Goal: Information Seeking & Learning: Learn about a topic

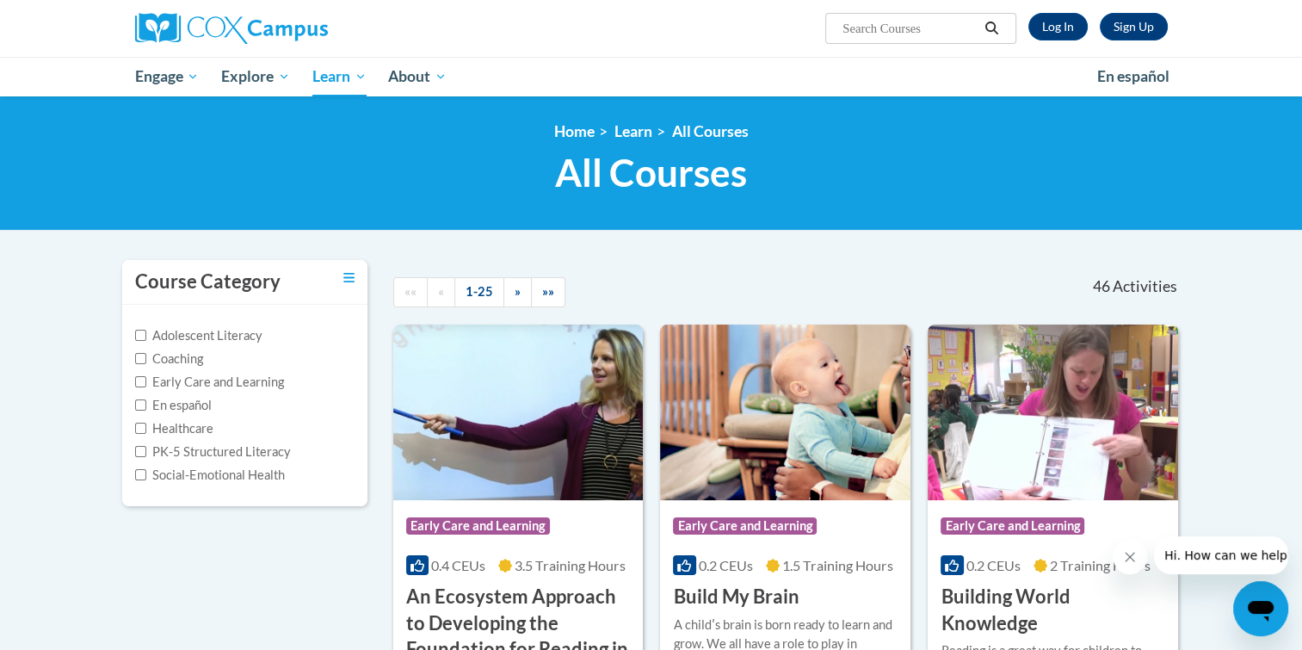
click at [226, 386] on label "Early Care and Learning" at bounding box center [209, 382] width 149 height 19
click at [146, 386] on input "Early Care and Learning" at bounding box center [140, 381] width 11 height 11
checkbox input "true"
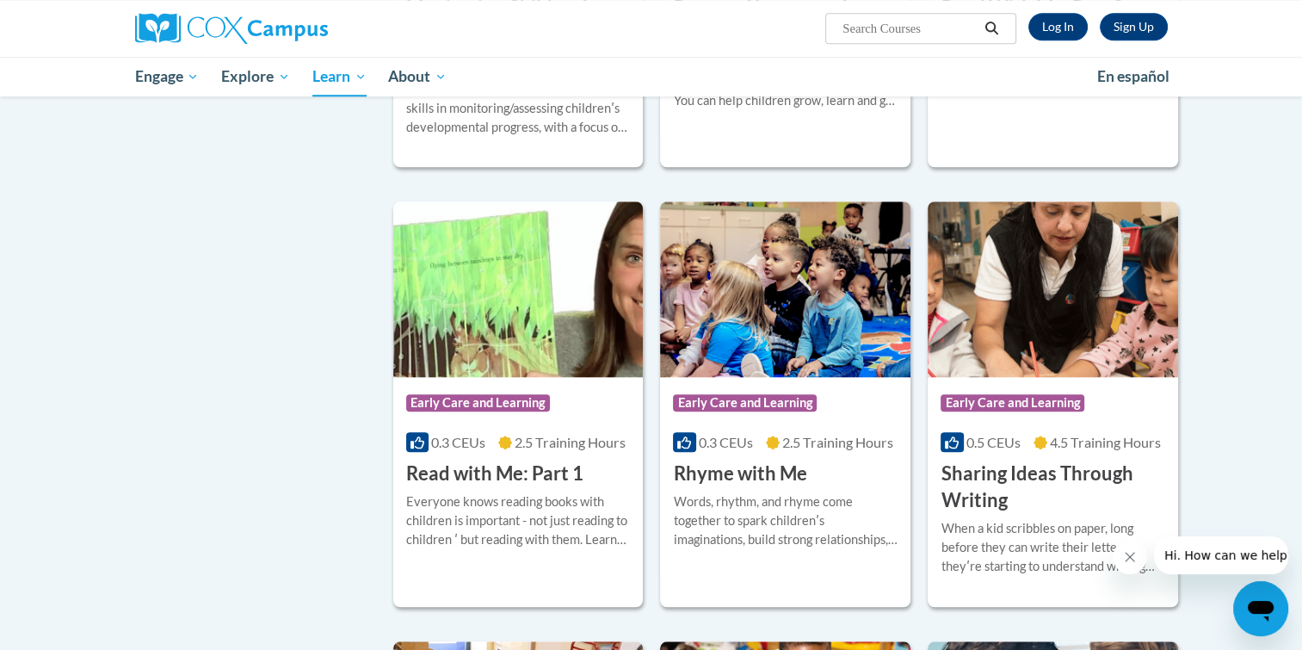
scroll to position [1547, 0]
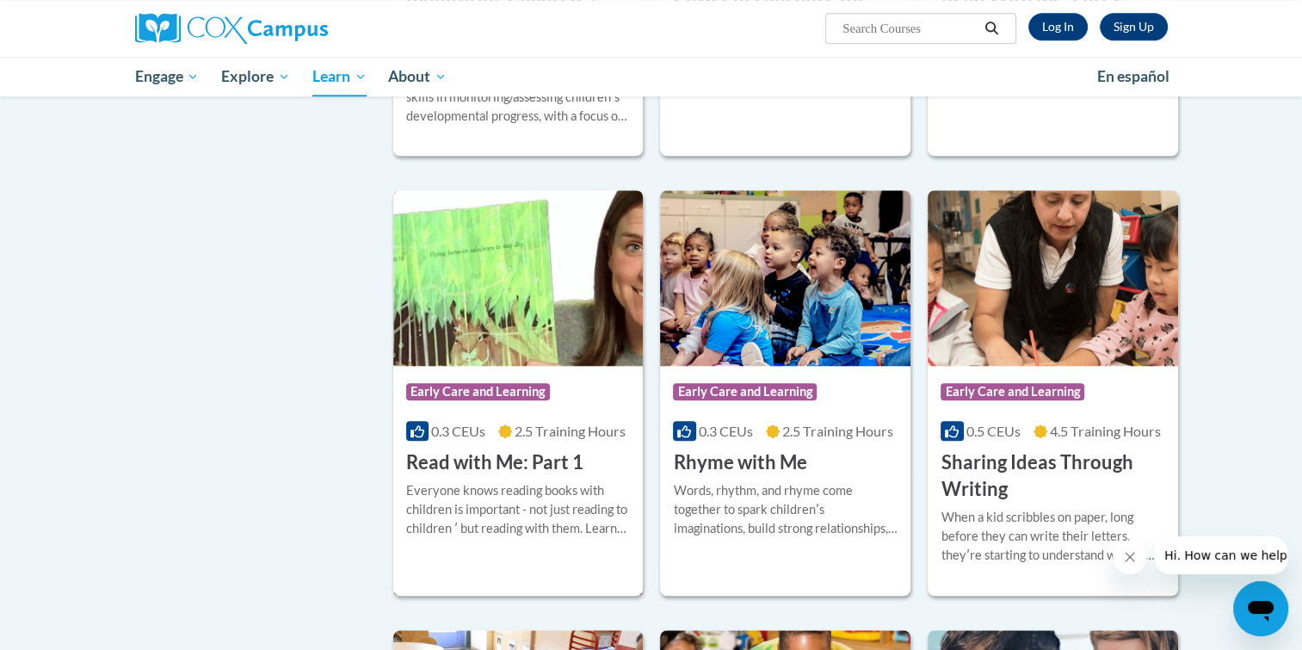
click at [544, 366] on img at bounding box center [518, 278] width 251 height 176
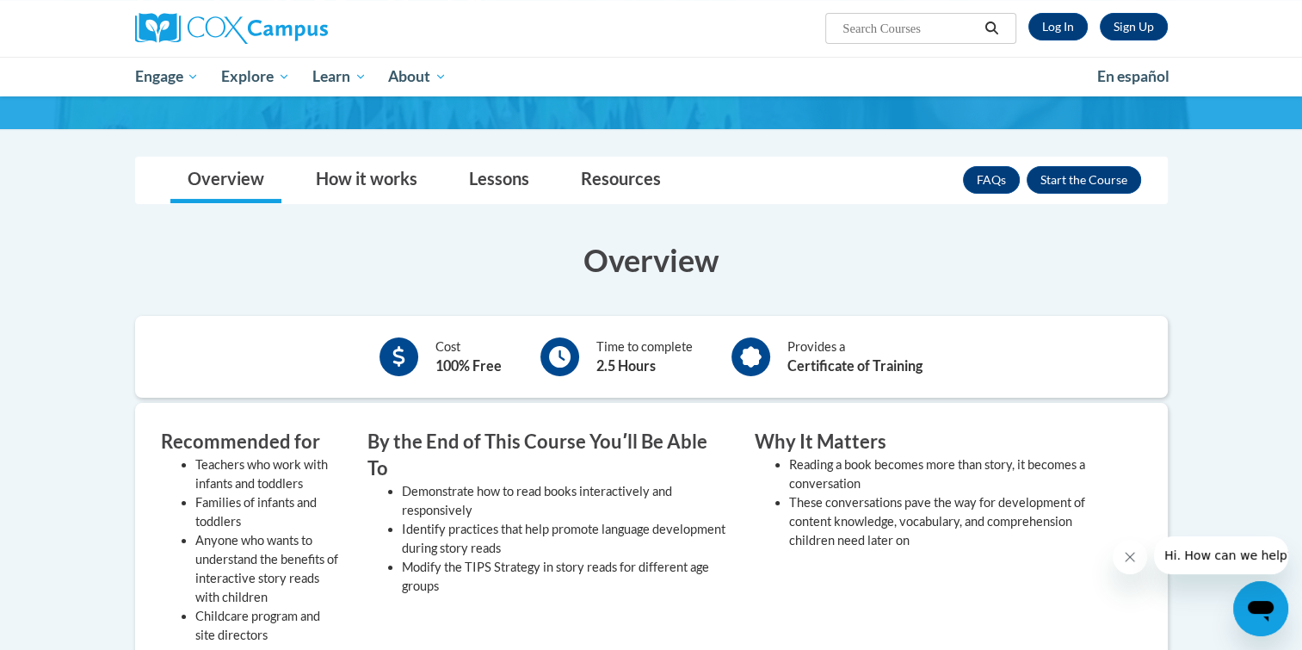
scroll to position [193, 0]
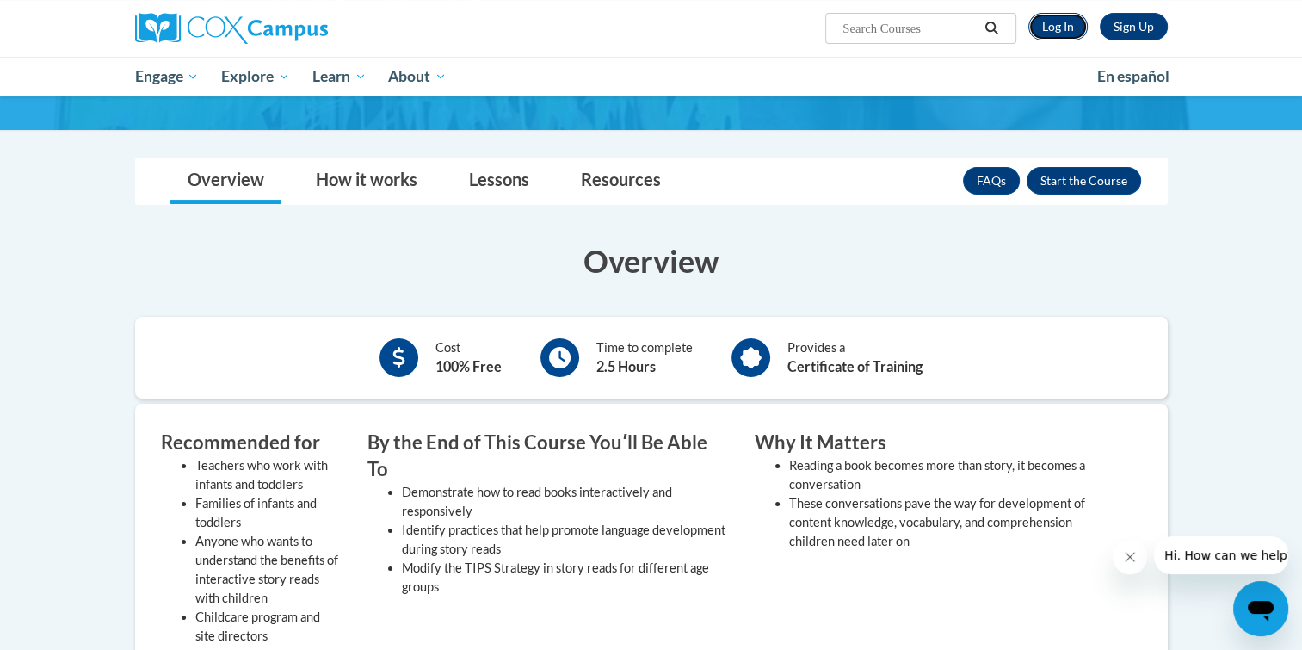
click at [1067, 32] on link "Log In" at bounding box center [1058, 27] width 59 height 28
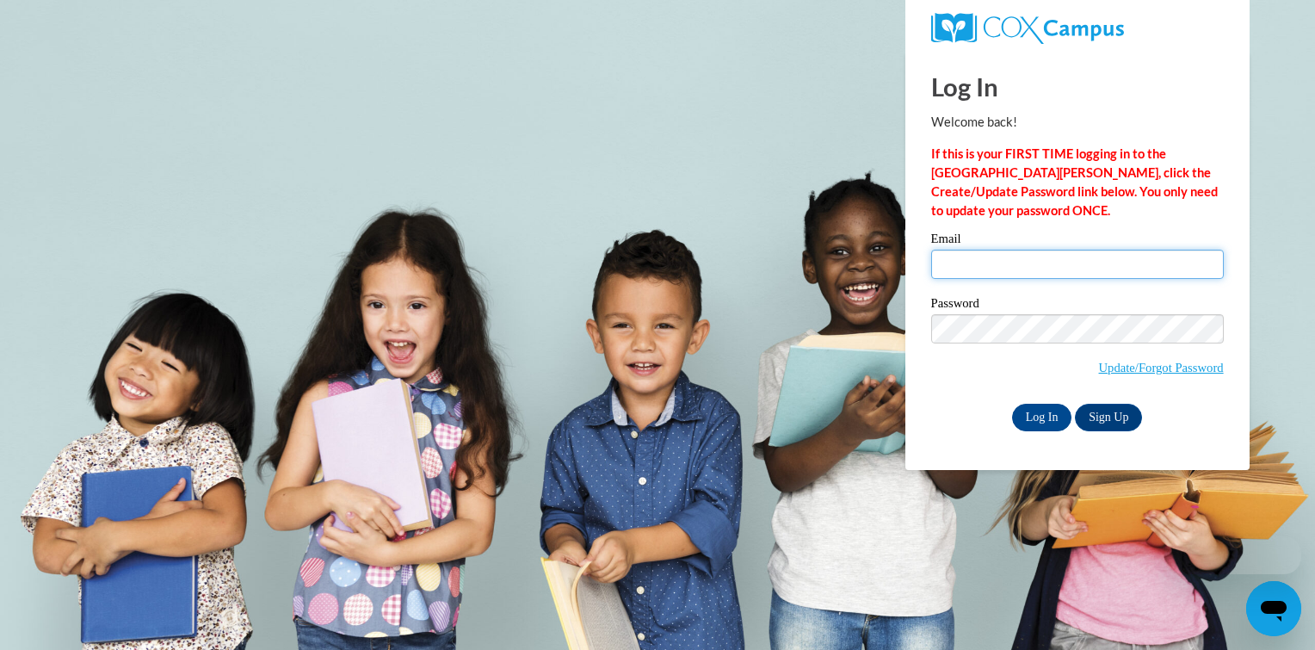
type input "[EMAIL_ADDRESS][DOMAIN_NAME]"
click at [1127, 262] on input "mrussom718@gmail.com" at bounding box center [1077, 264] width 293 height 29
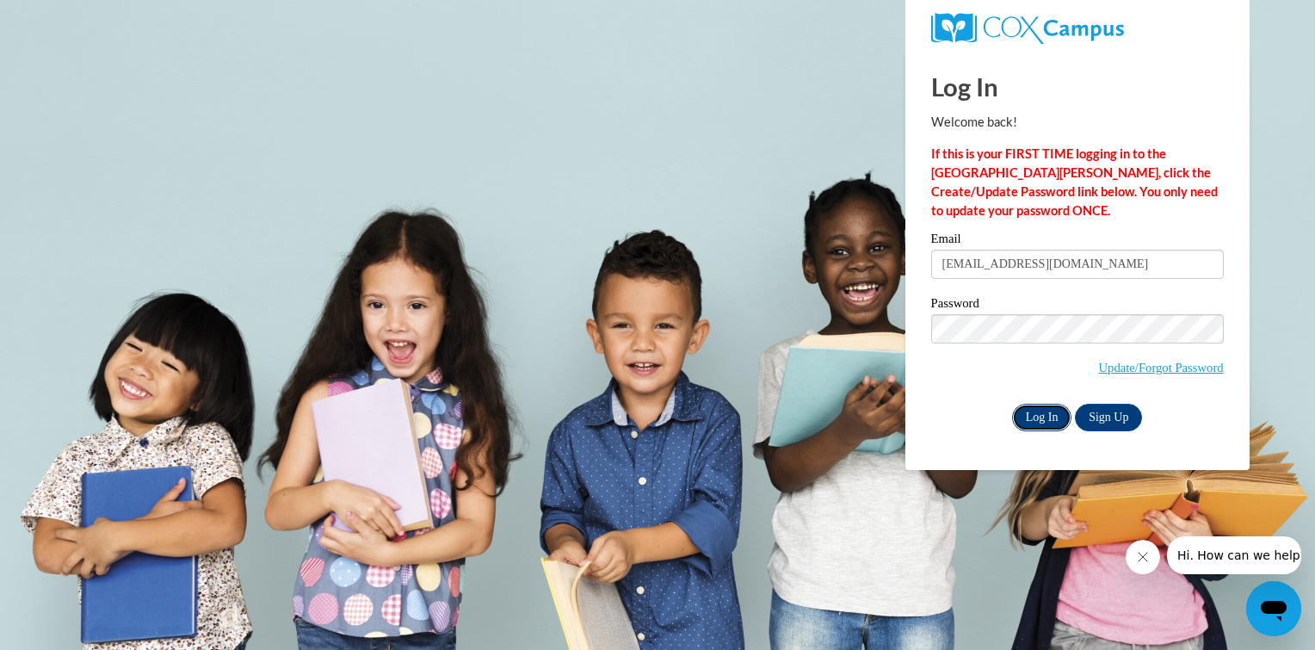
click at [1042, 415] on input "Log In" at bounding box center [1042, 418] width 60 height 28
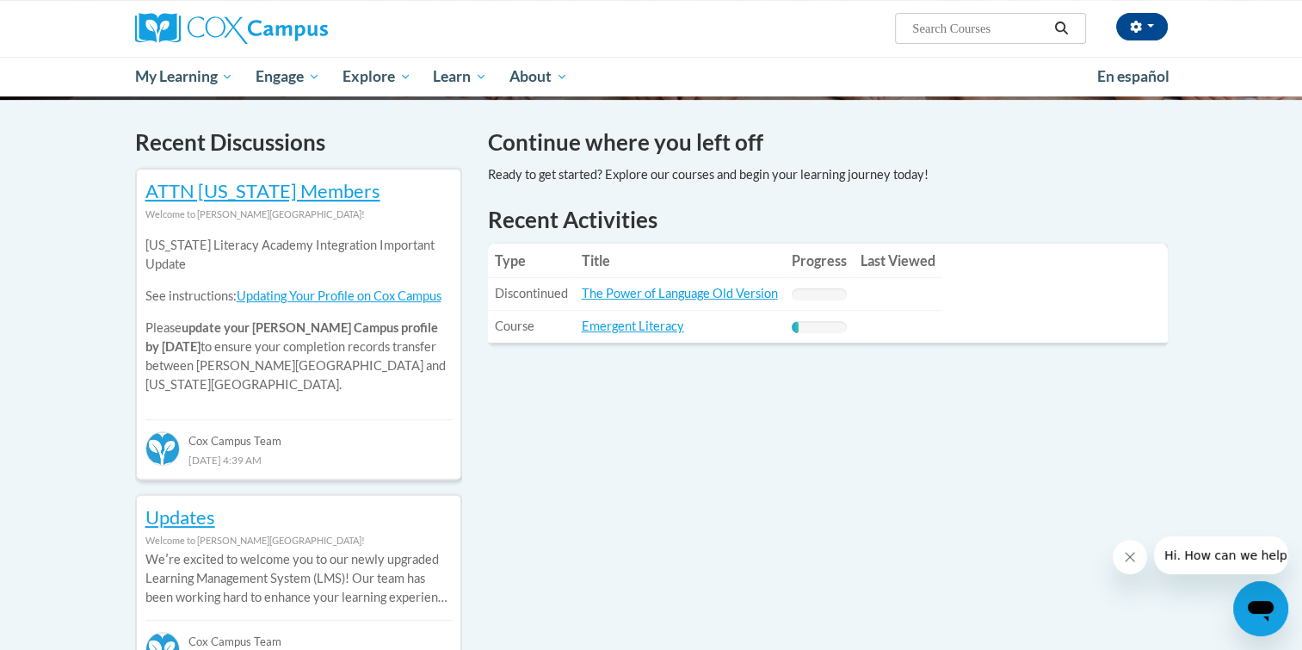
scroll to position [507, 0]
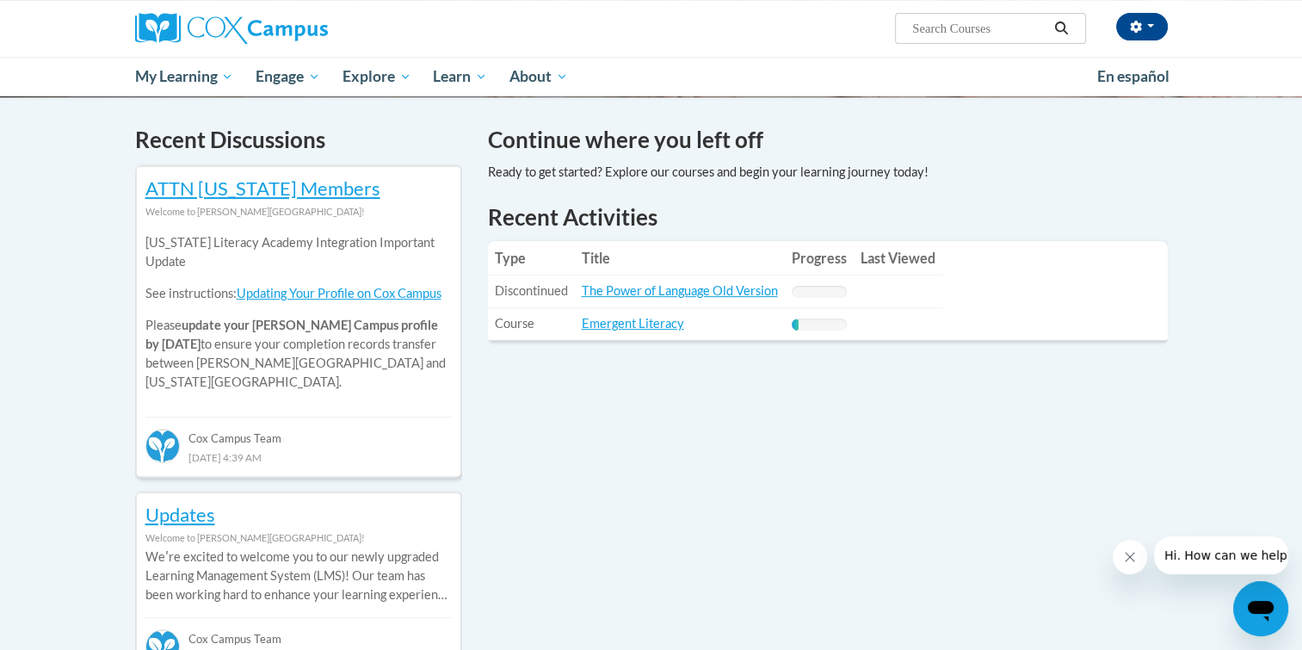
click at [981, 24] on input "Search..." at bounding box center [980, 28] width 138 height 21
type input "read with me"
click at [1066, 28] on icon "Search" at bounding box center [1061, 28] width 15 height 13
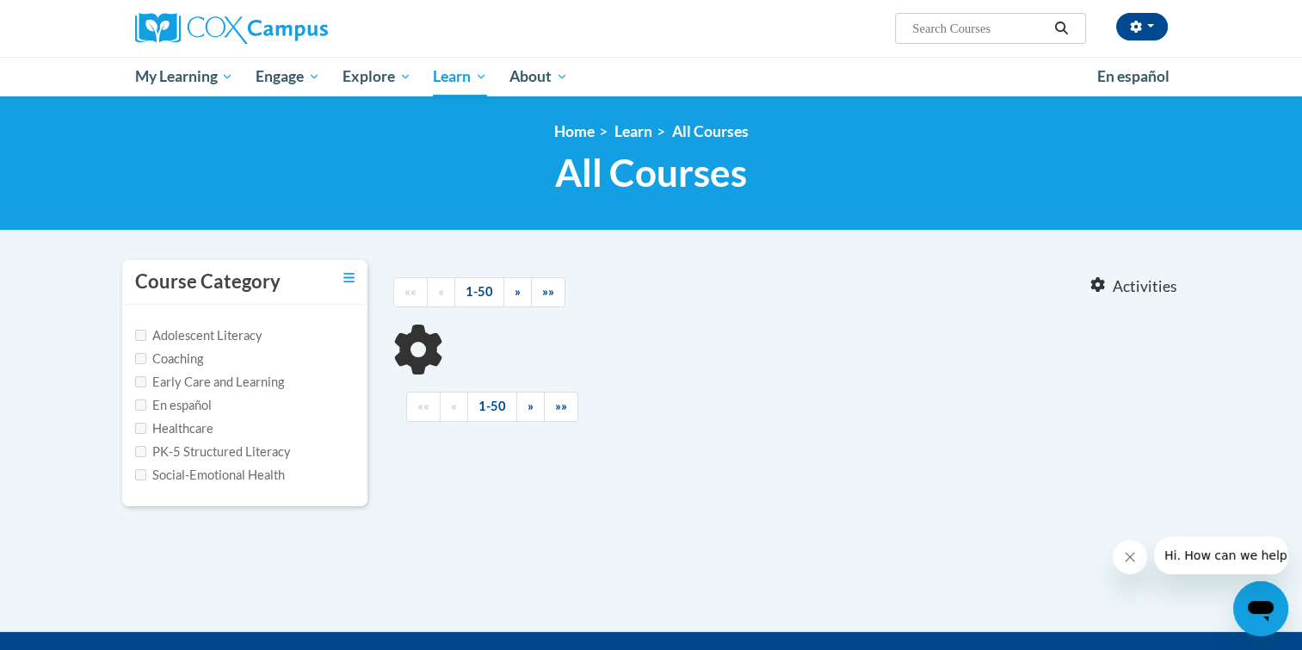
type input "read with me"
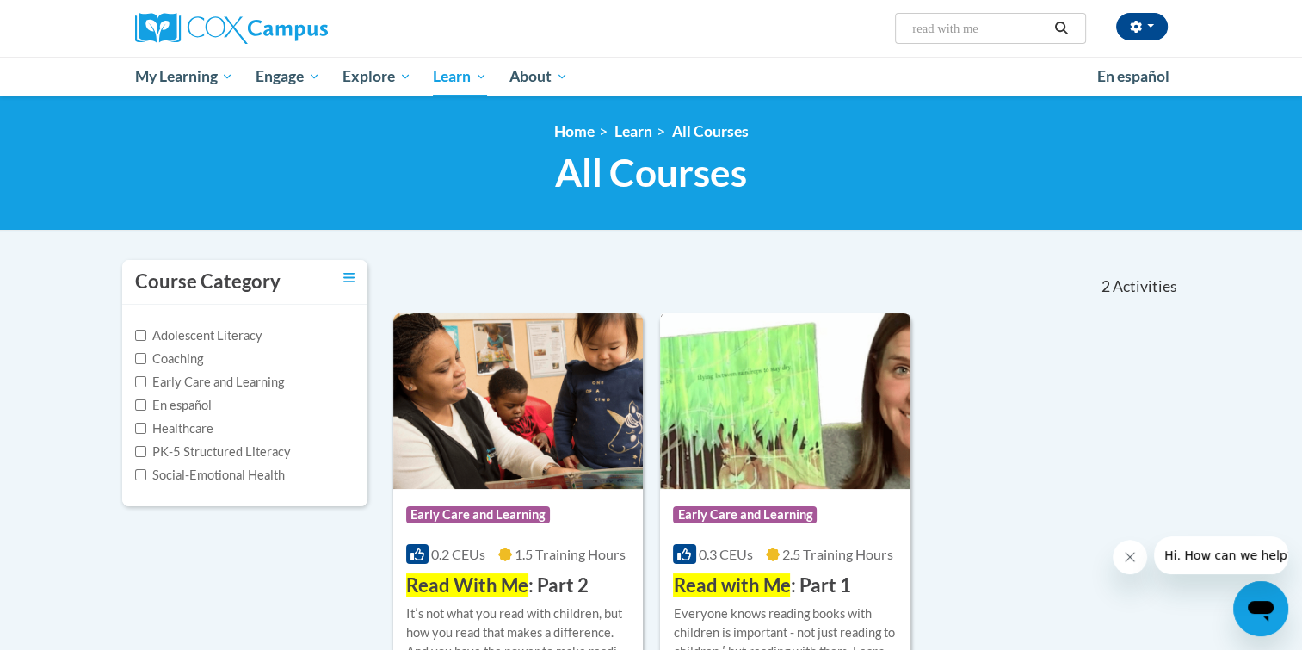
click at [794, 458] on img at bounding box center [785, 401] width 251 height 176
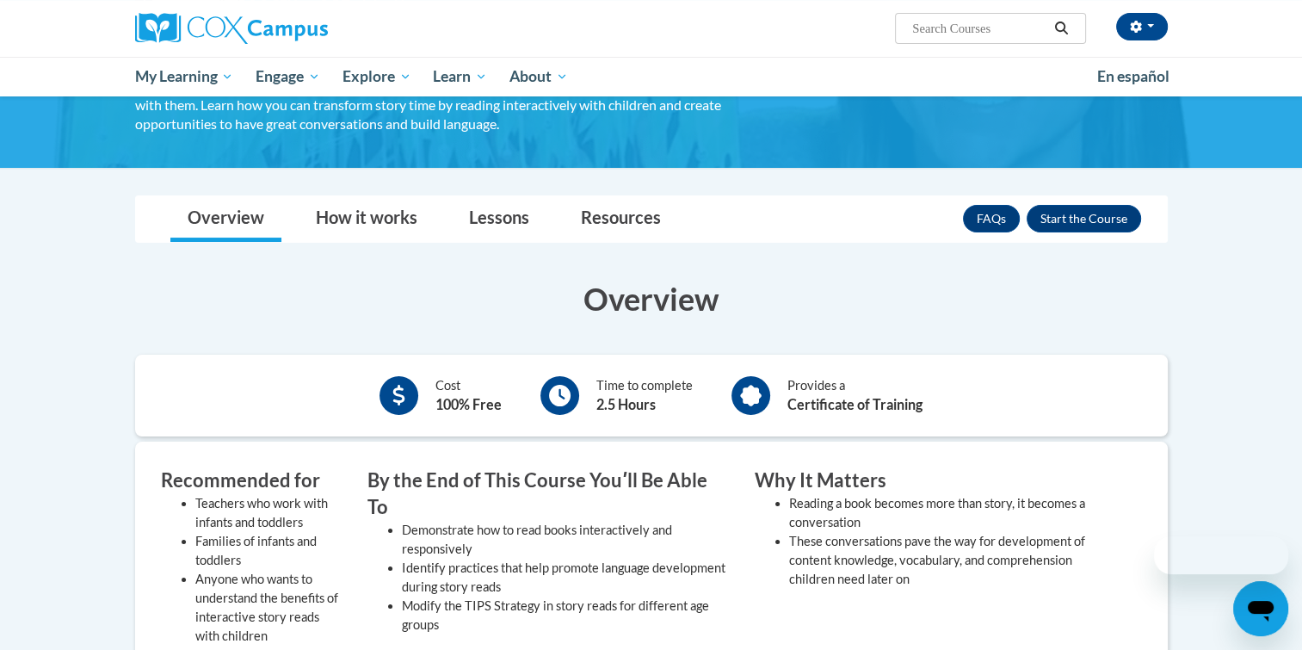
scroll to position [200, 0]
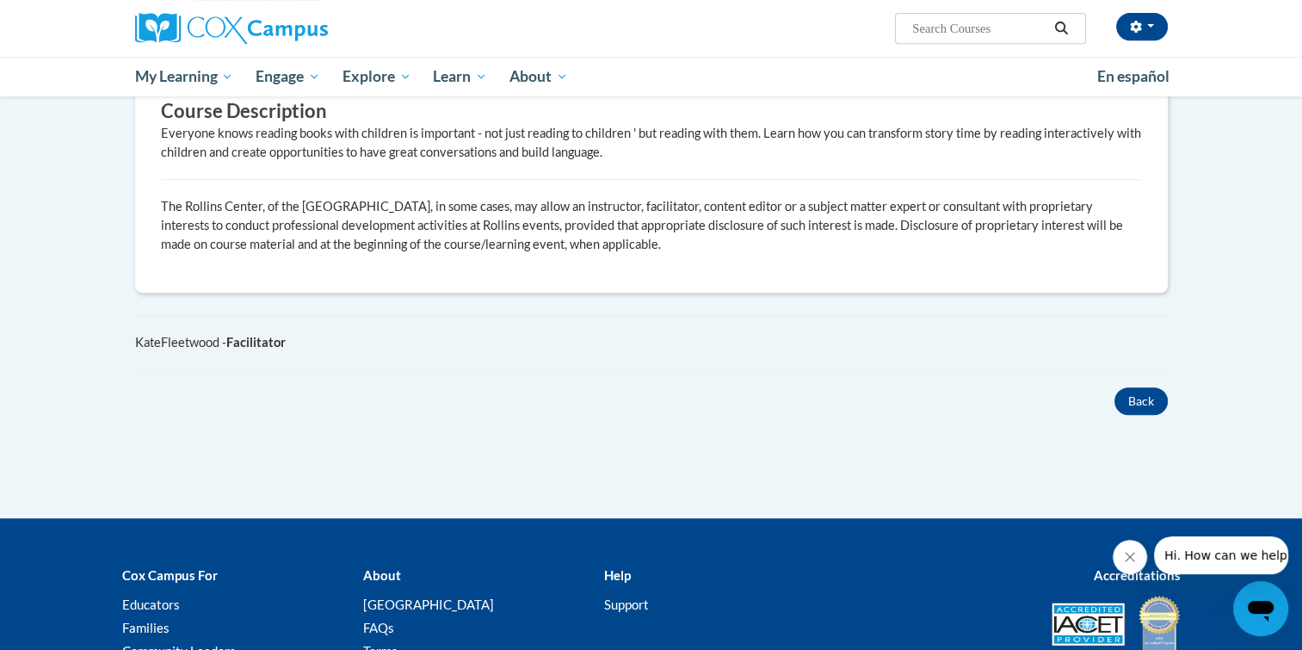
click at [1222, 442] on body "michelle russom (America/New_York UTC-04:00) My Profile Inbox My Transcripts Lo…" at bounding box center [651, 13] width 1302 height 1577
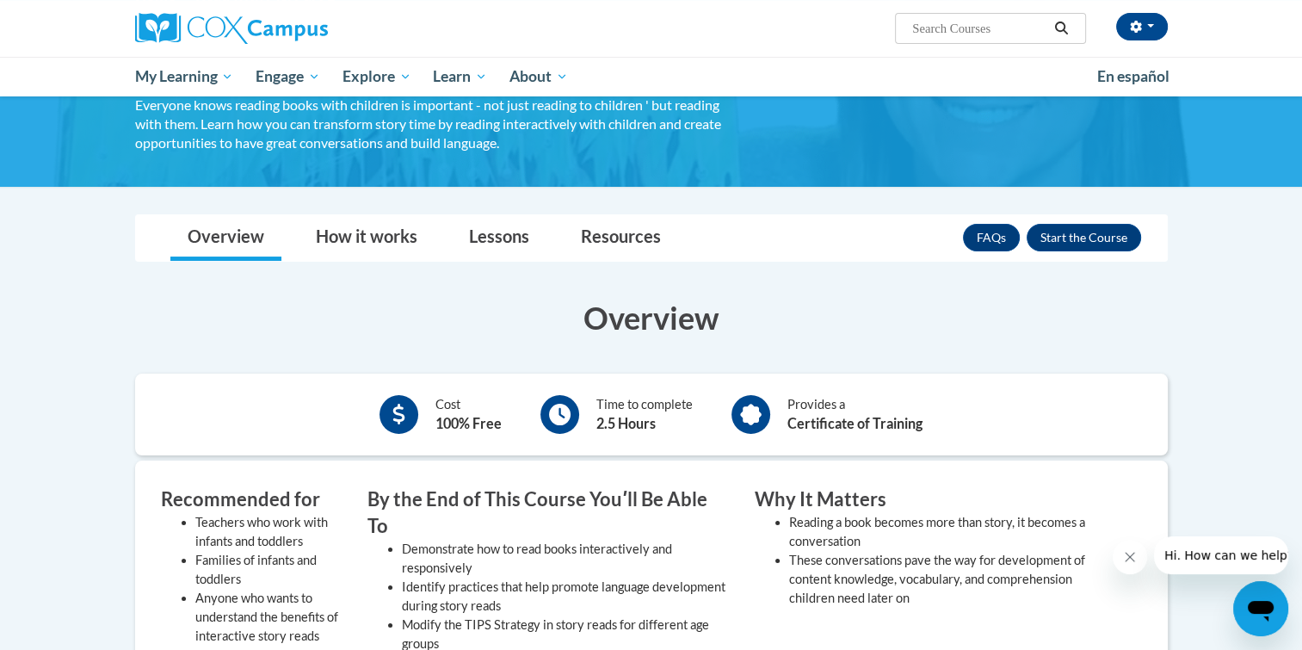
scroll to position [128, 0]
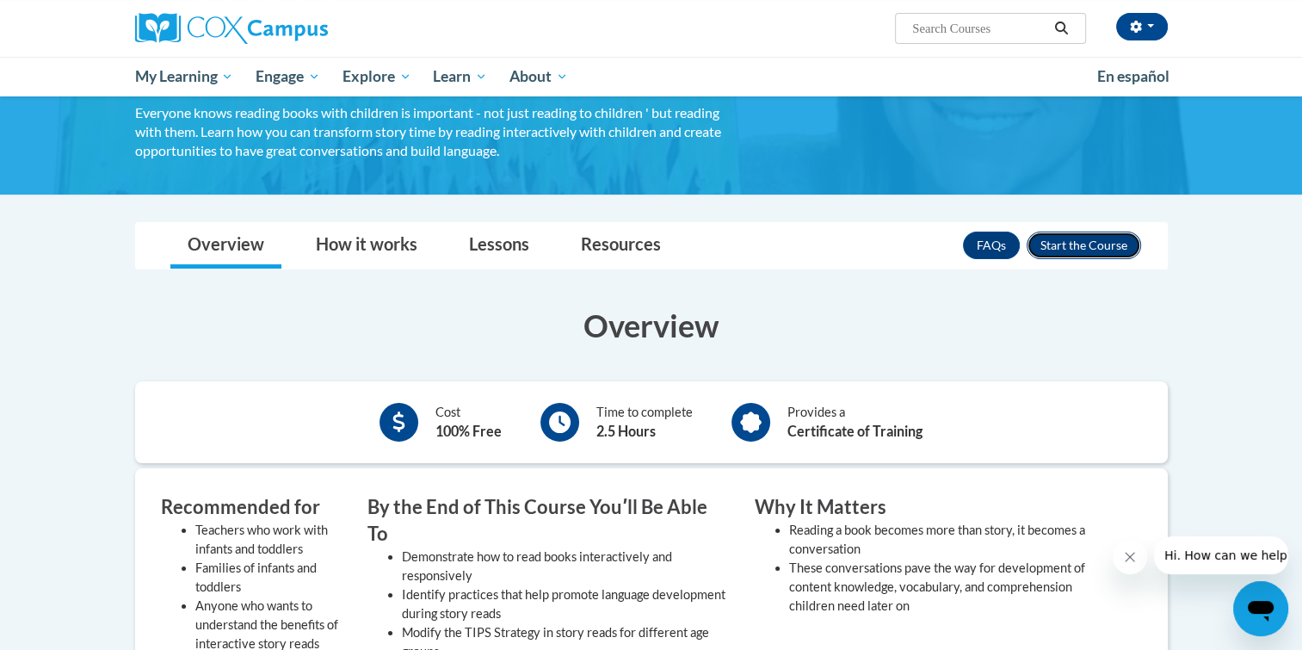
click at [1073, 253] on button "Enroll" at bounding box center [1084, 246] width 114 height 28
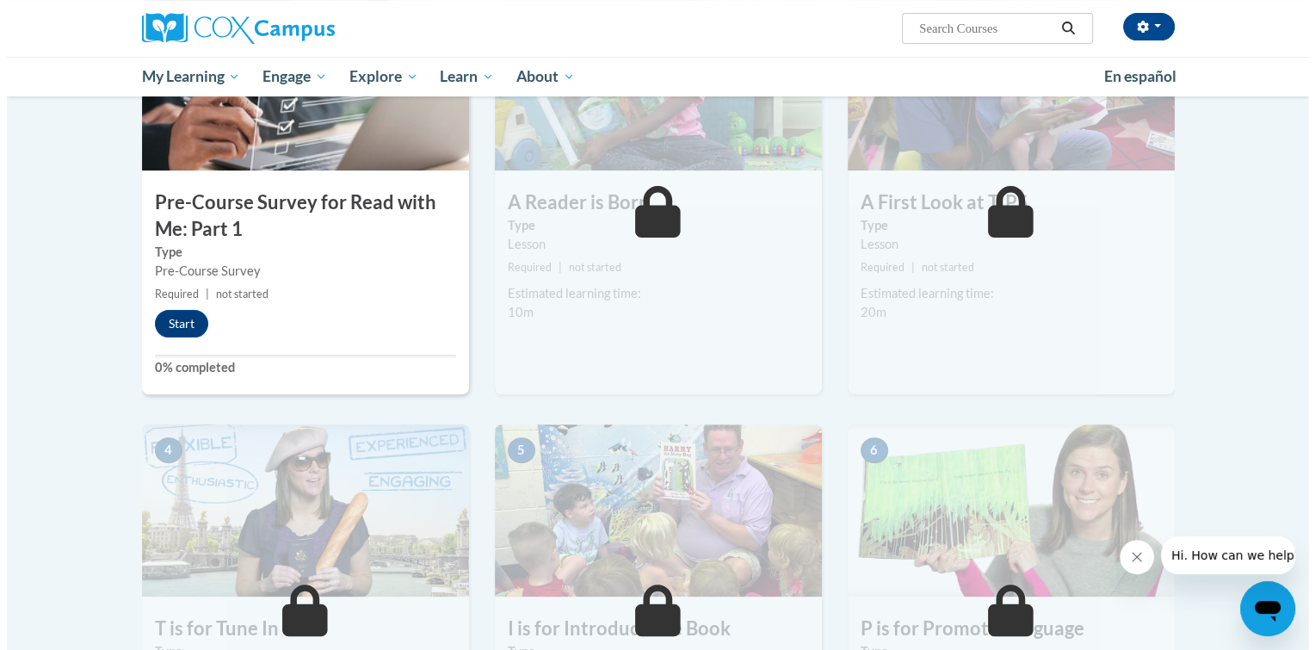
scroll to position [460, 0]
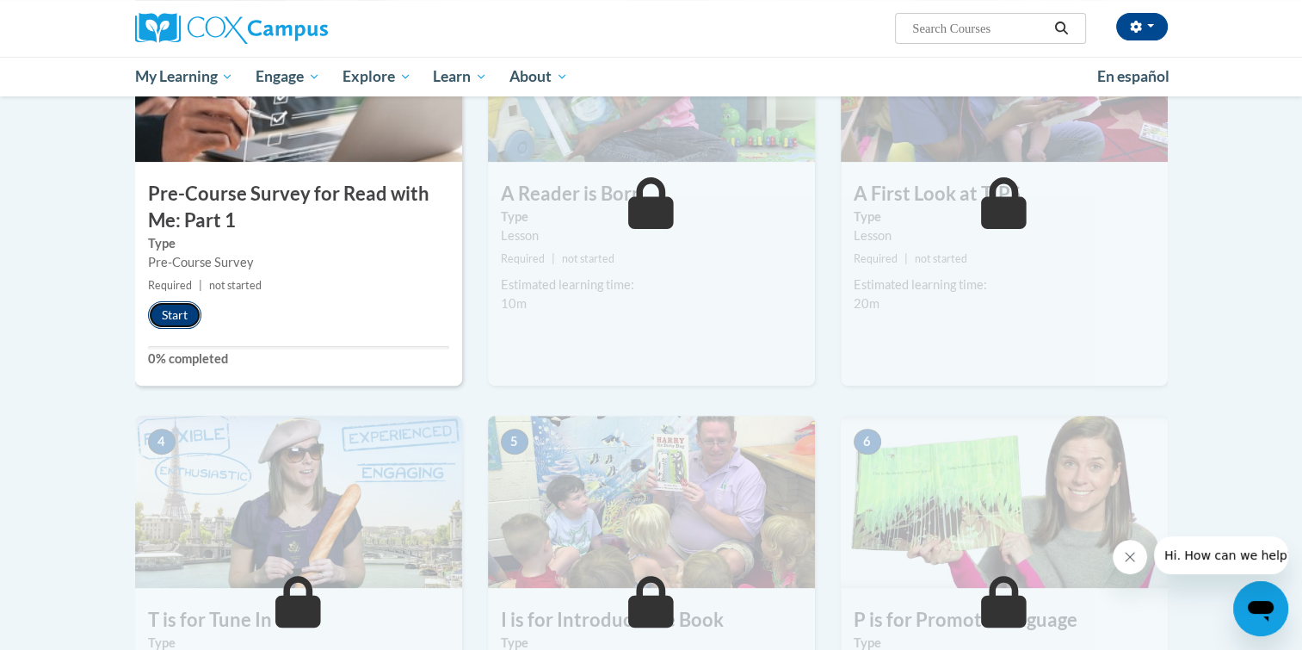
click at [182, 327] on button "Start" at bounding box center [174, 315] width 53 height 28
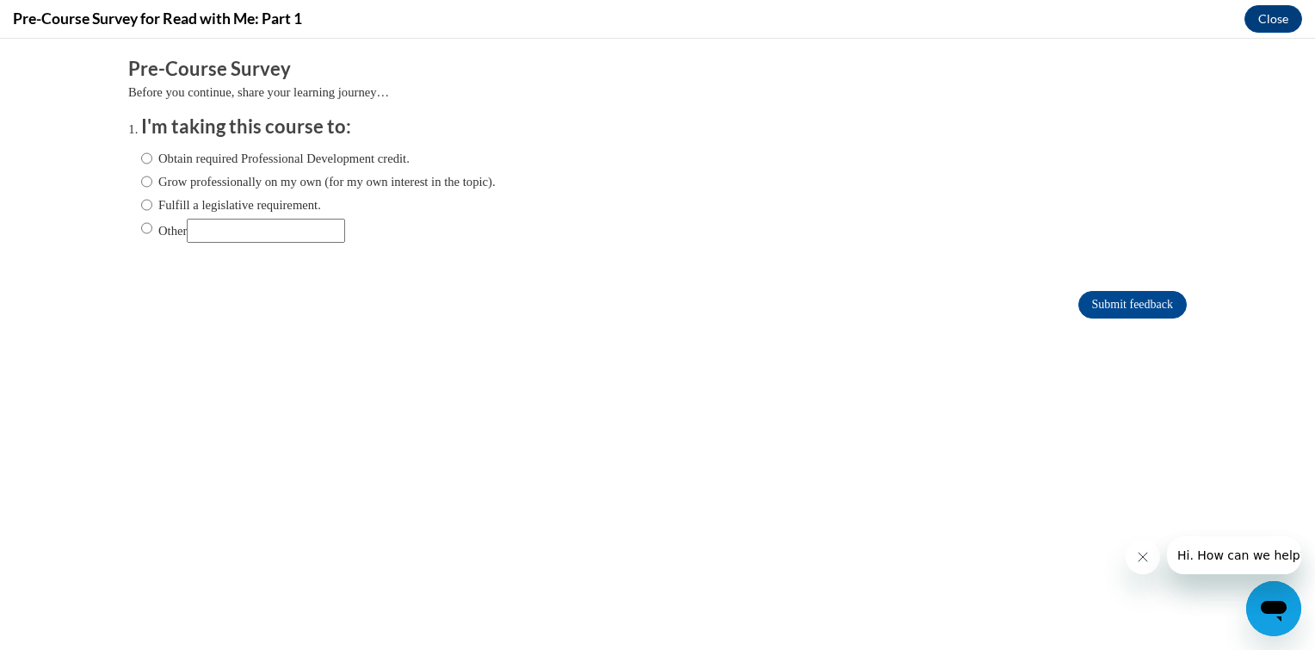
scroll to position [0, 0]
click at [141, 230] on input "Other" at bounding box center [146, 228] width 11 height 19
radio input "true"
click at [227, 234] on input "Other" at bounding box center [266, 231] width 158 height 24
type input "college class"
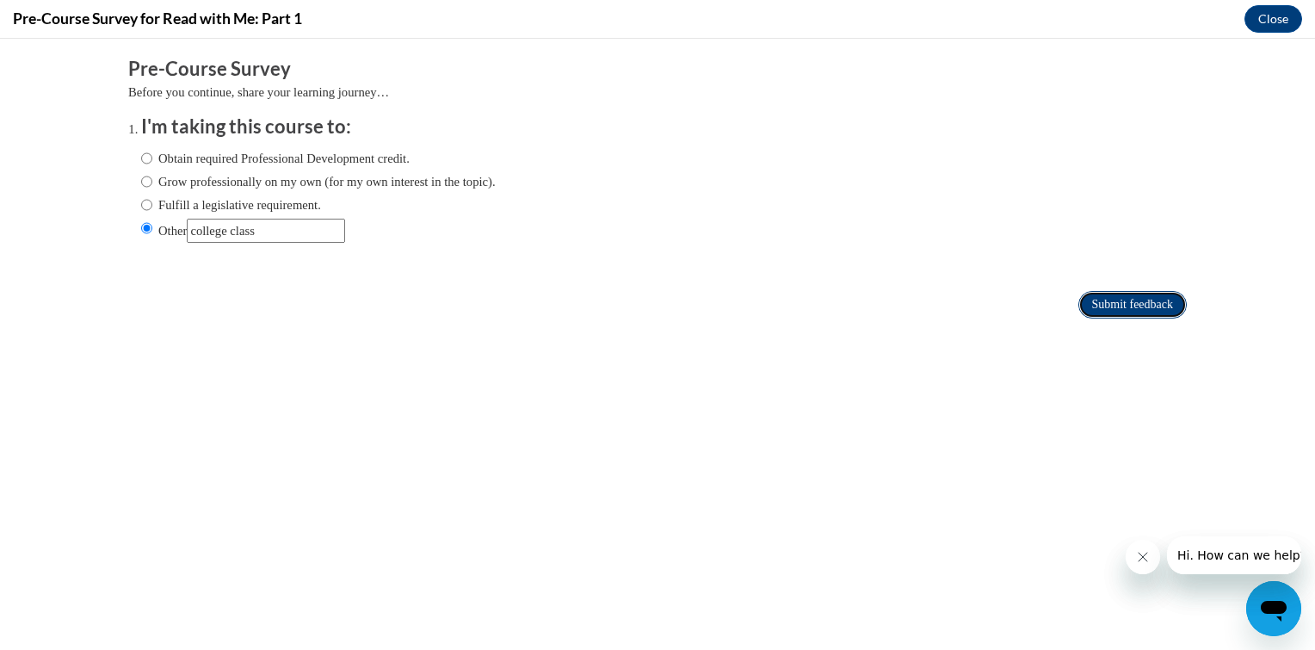
click at [1122, 310] on input "Submit feedback" at bounding box center [1133, 305] width 108 height 28
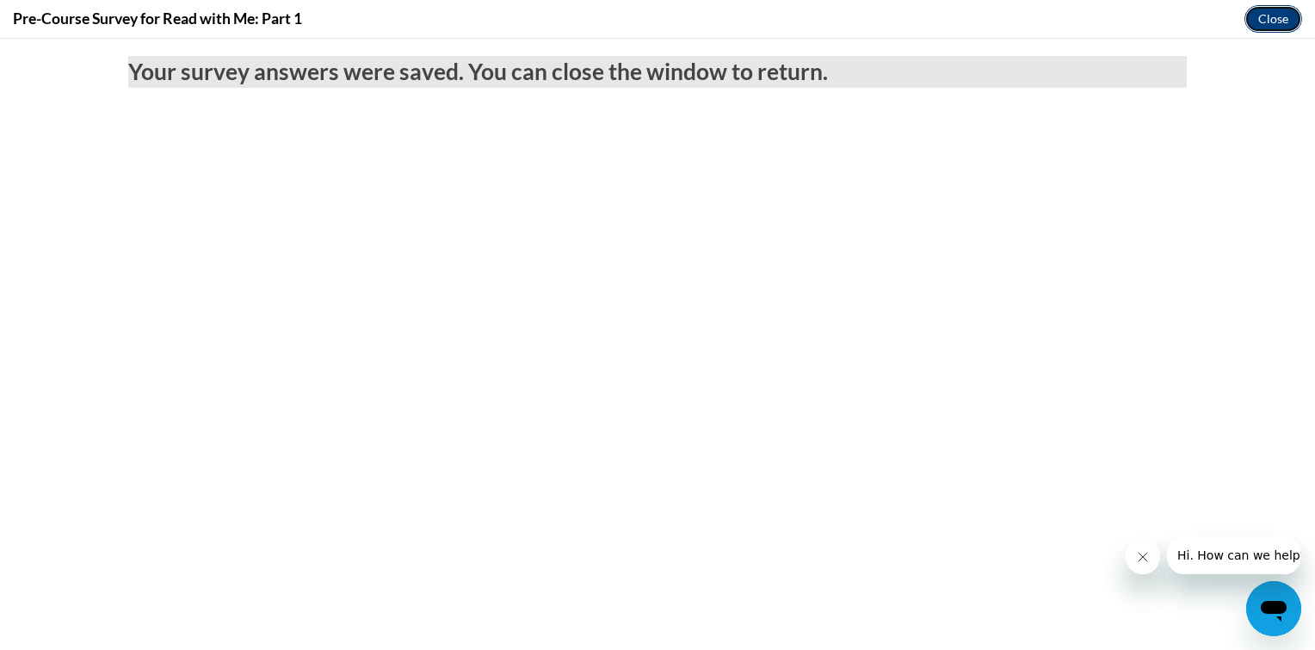
click at [1267, 29] on button "Close" at bounding box center [1274, 19] width 58 height 28
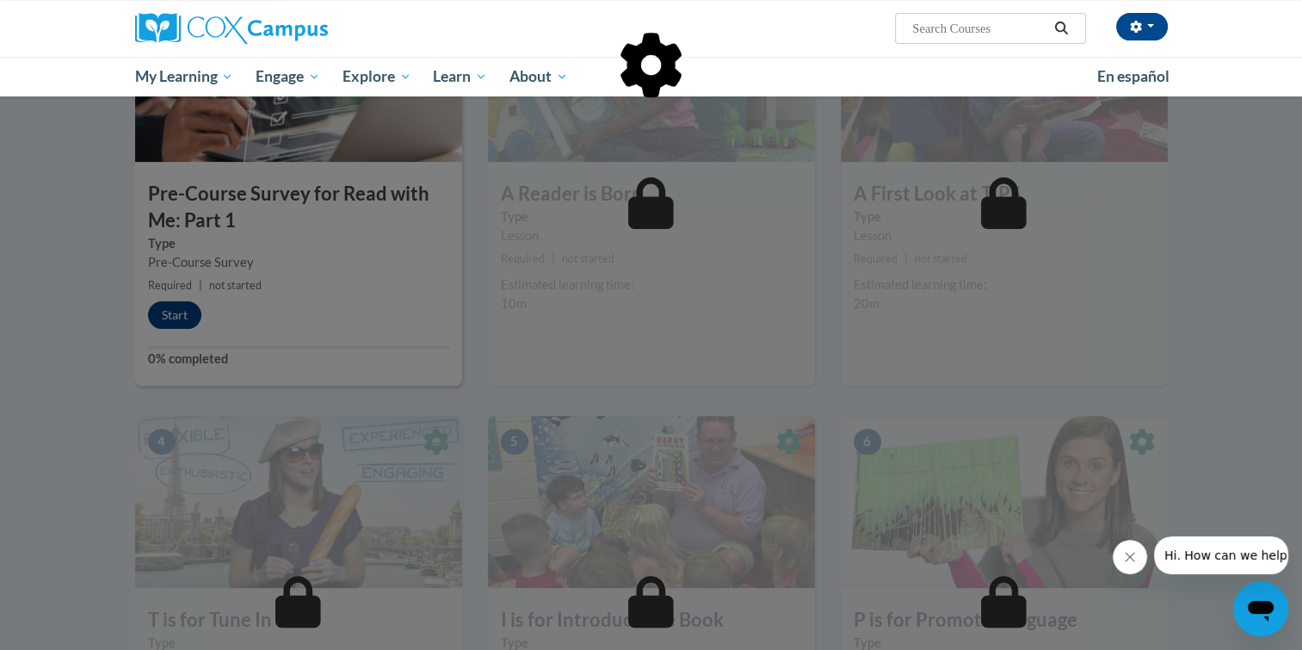
click at [187, 315] on div at bounding box center [651, 153] width 1033 height 327
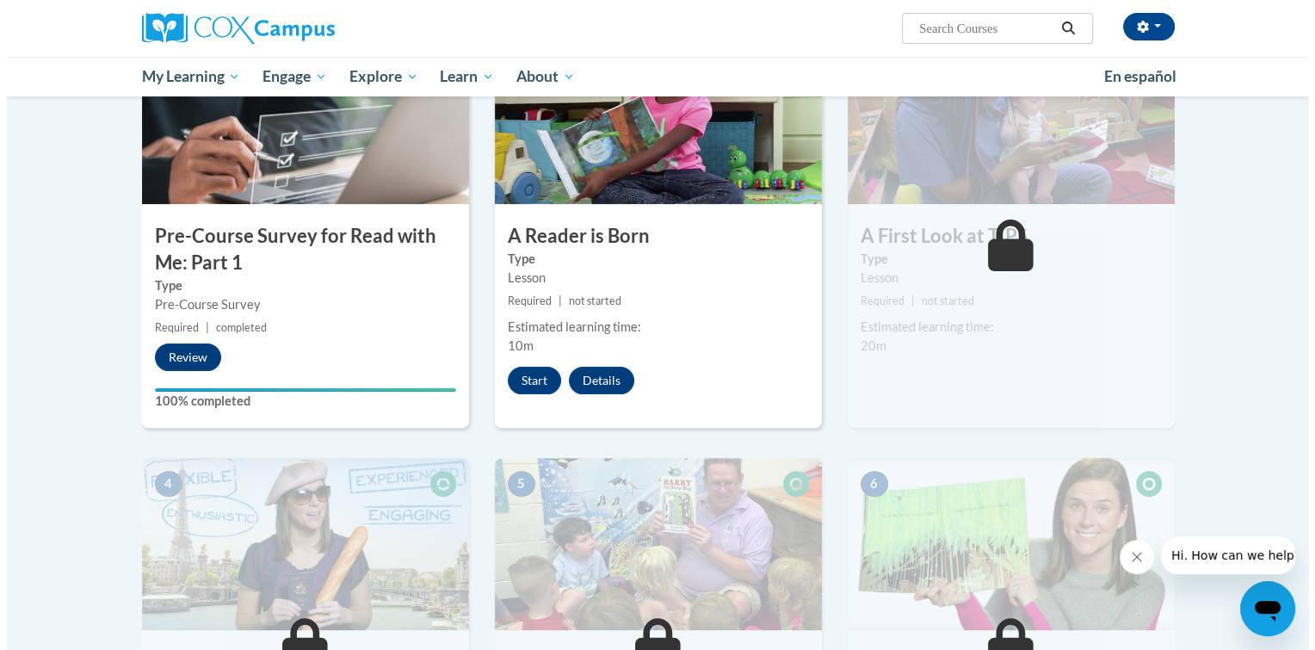
scroll to position [420, 0]
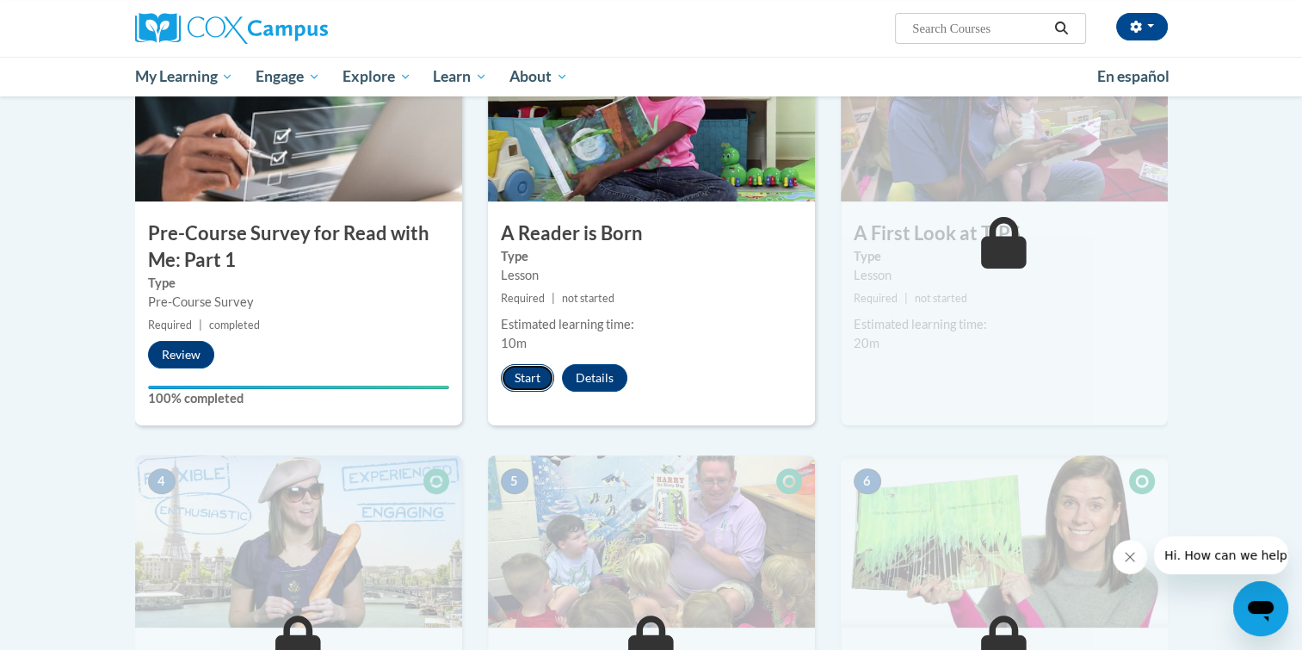
click at [521, 382] on button "Start" at bounding box center [527, 378] width 53 height 28
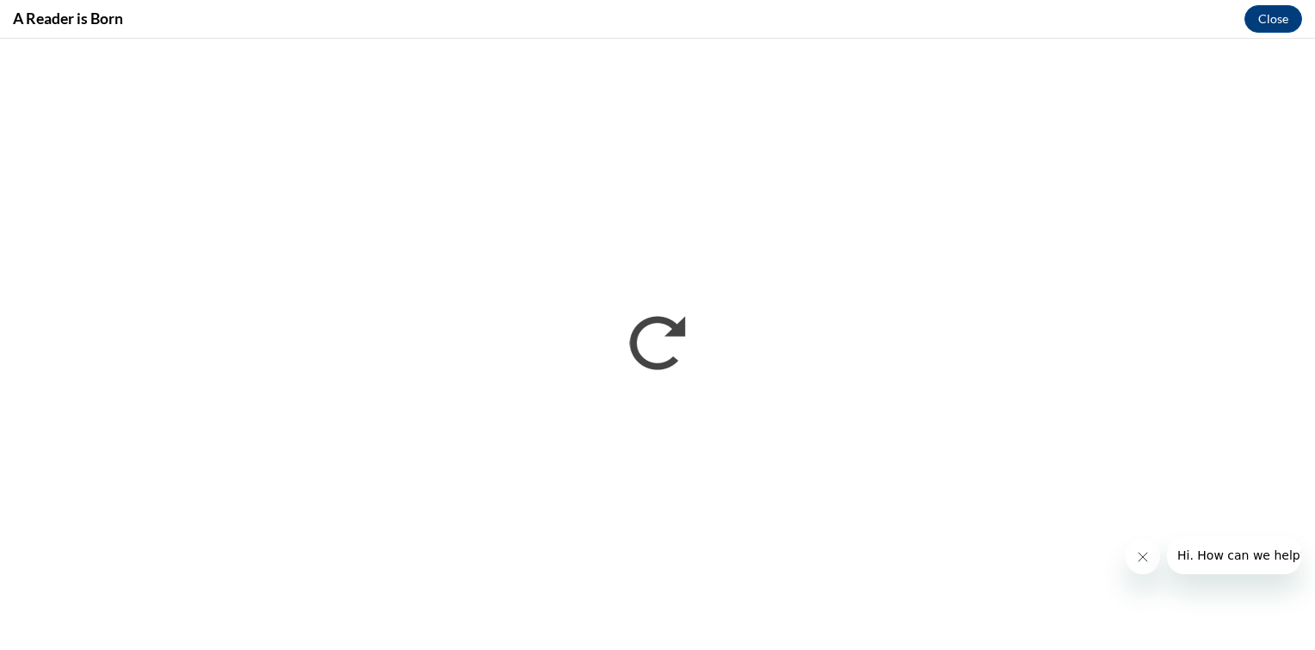
scroll to position [0, 0]
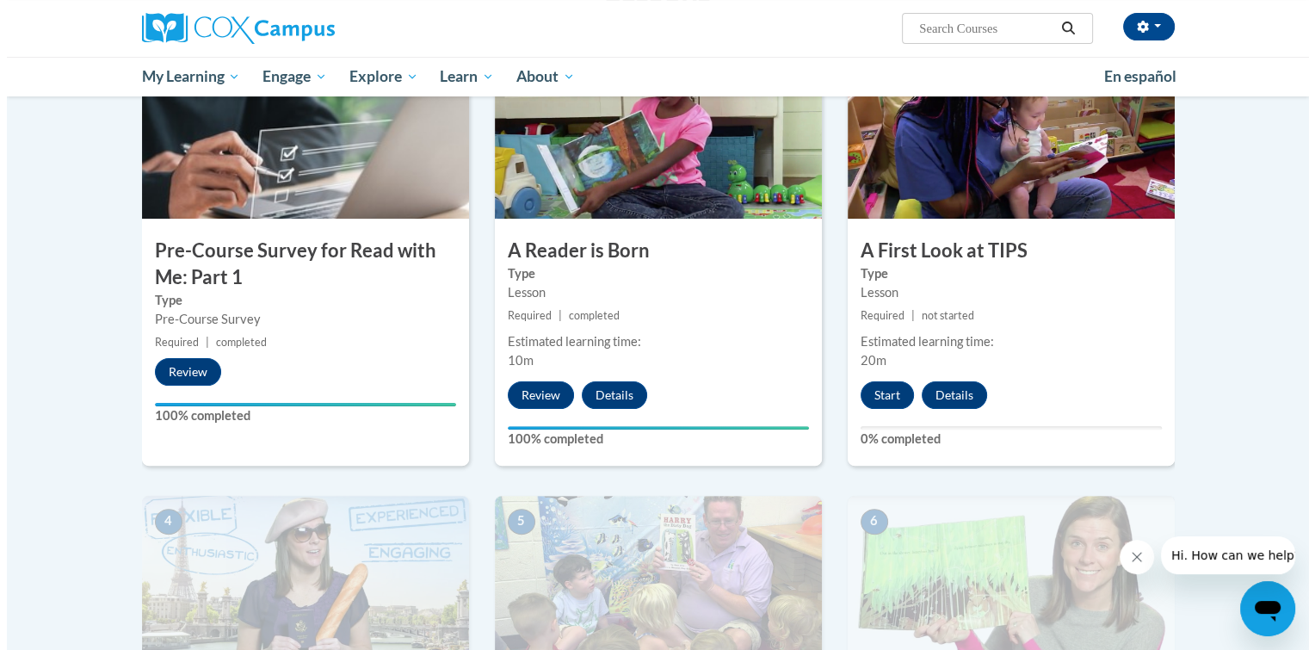
scroll to position [408, 0]
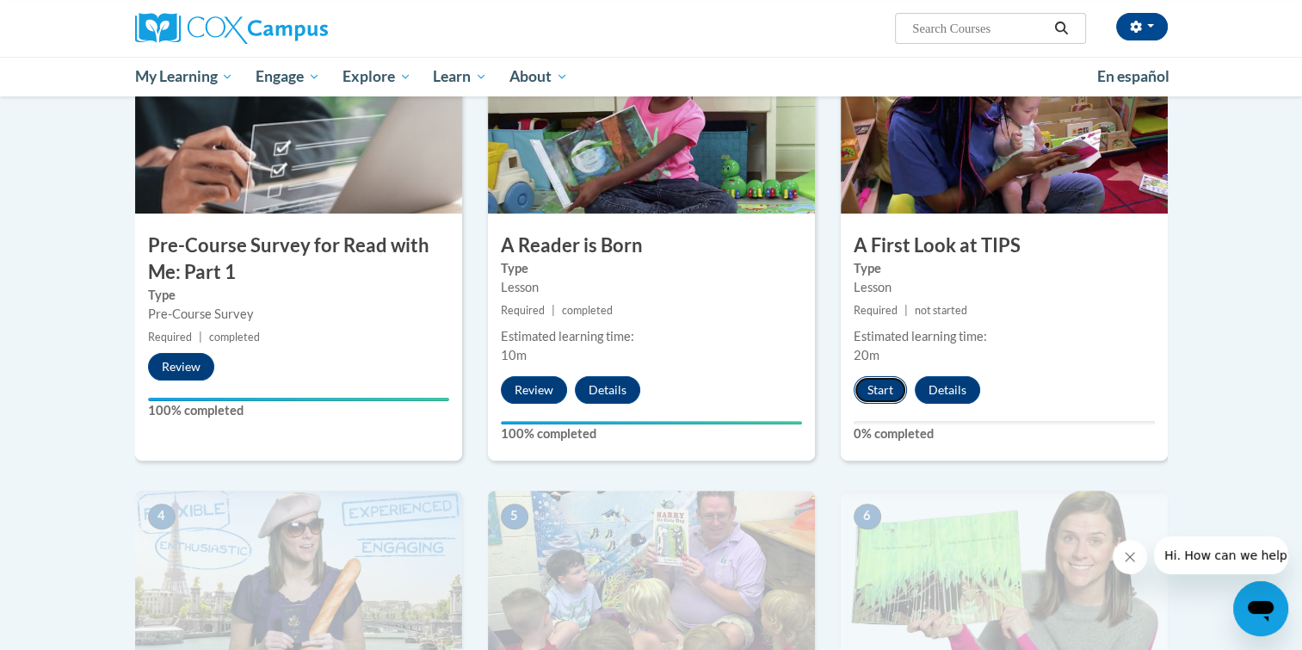
click at [887, 390] on button "Start" at bounding box center [880, 390] width 53 height 28
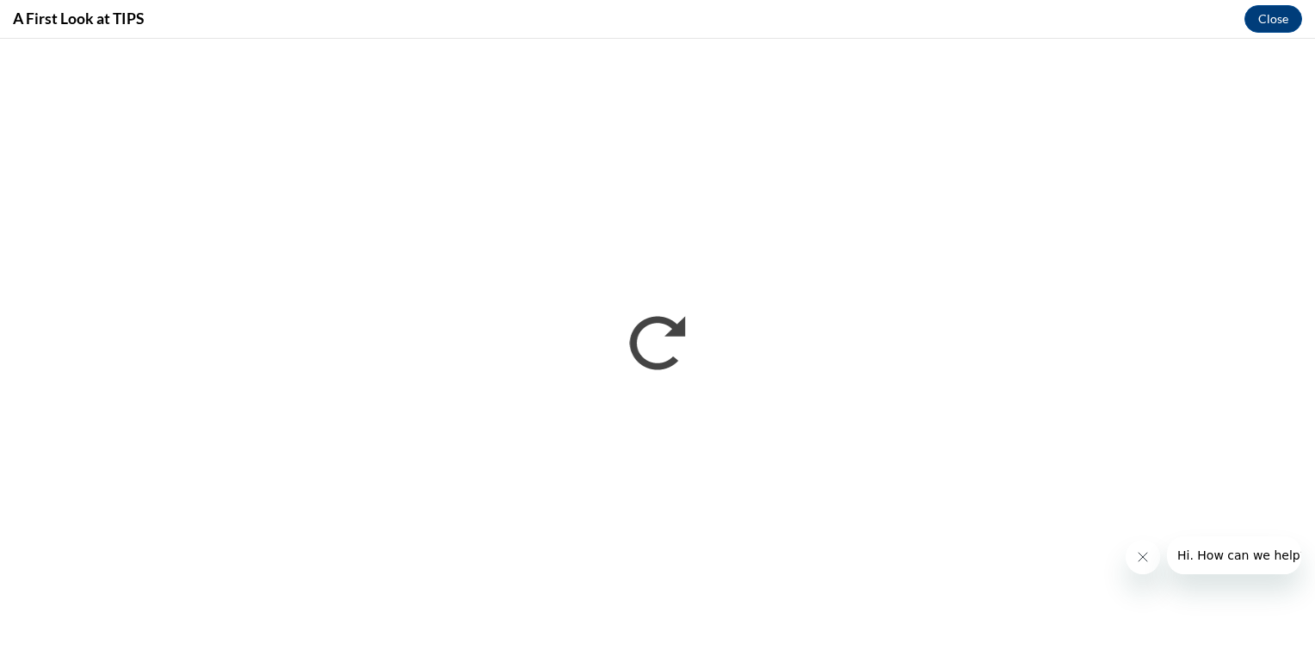
scroll to position [0, 0]
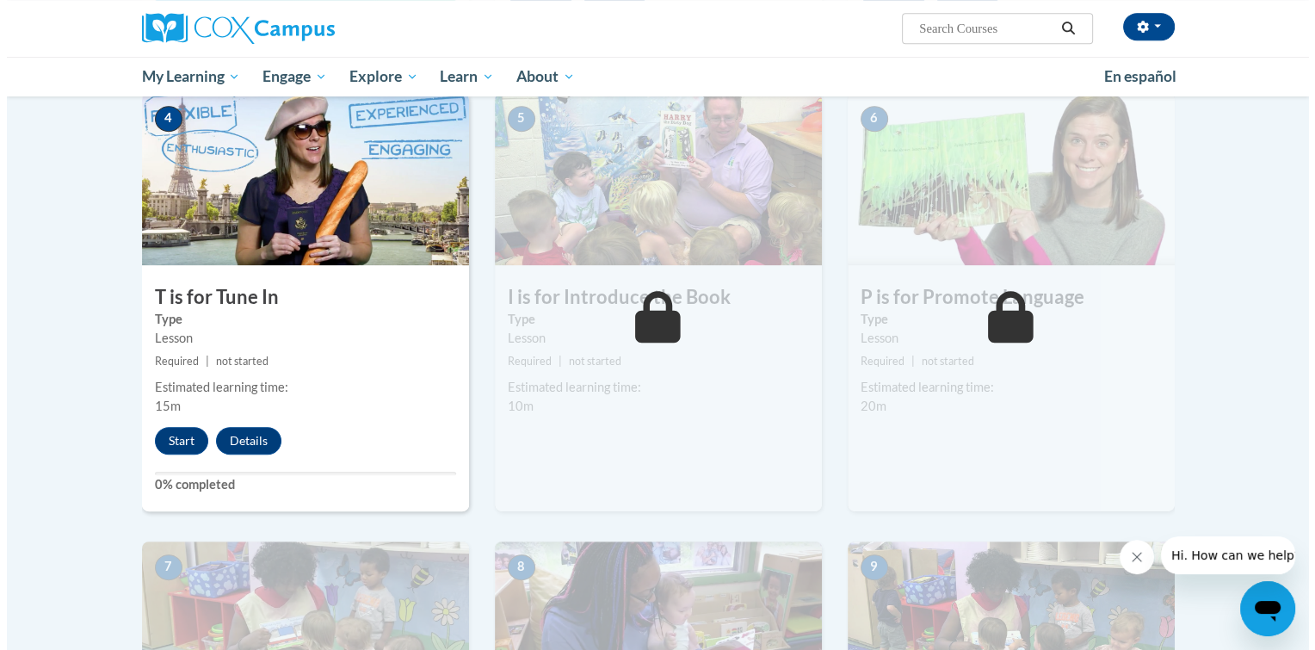
scroll to position [793, 0]
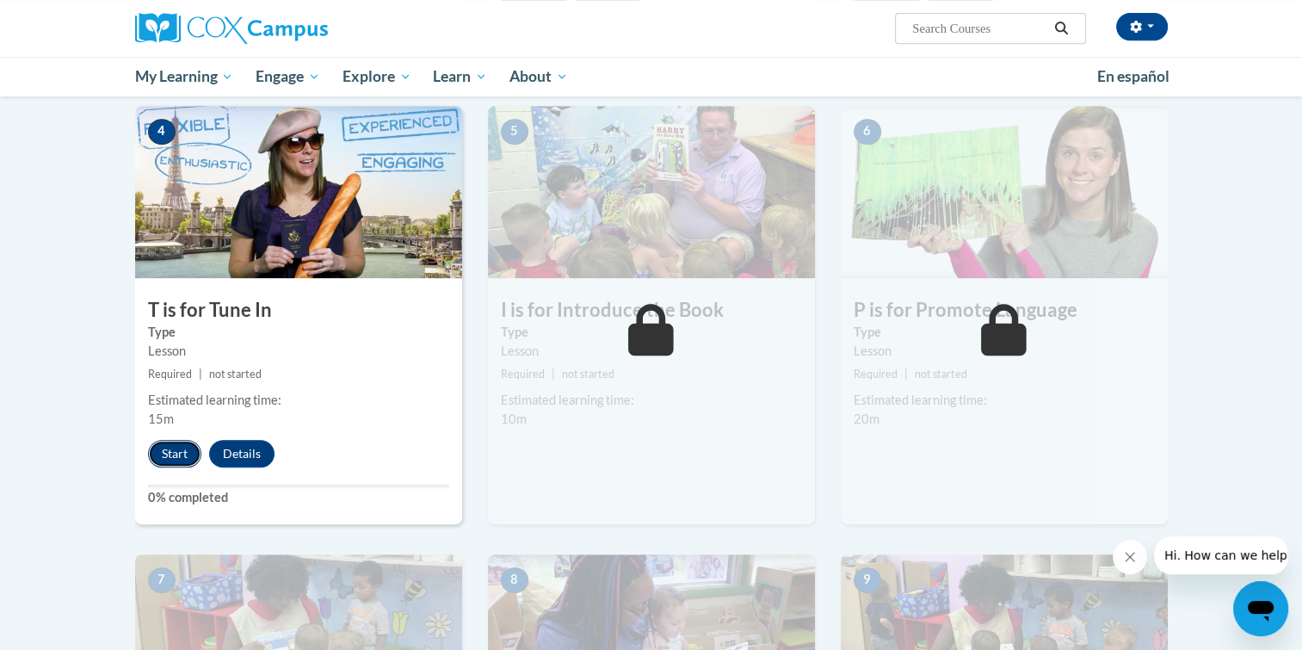
click at [185, 458] on button "Start" at bounding box center [174, 454] width 53 height 28
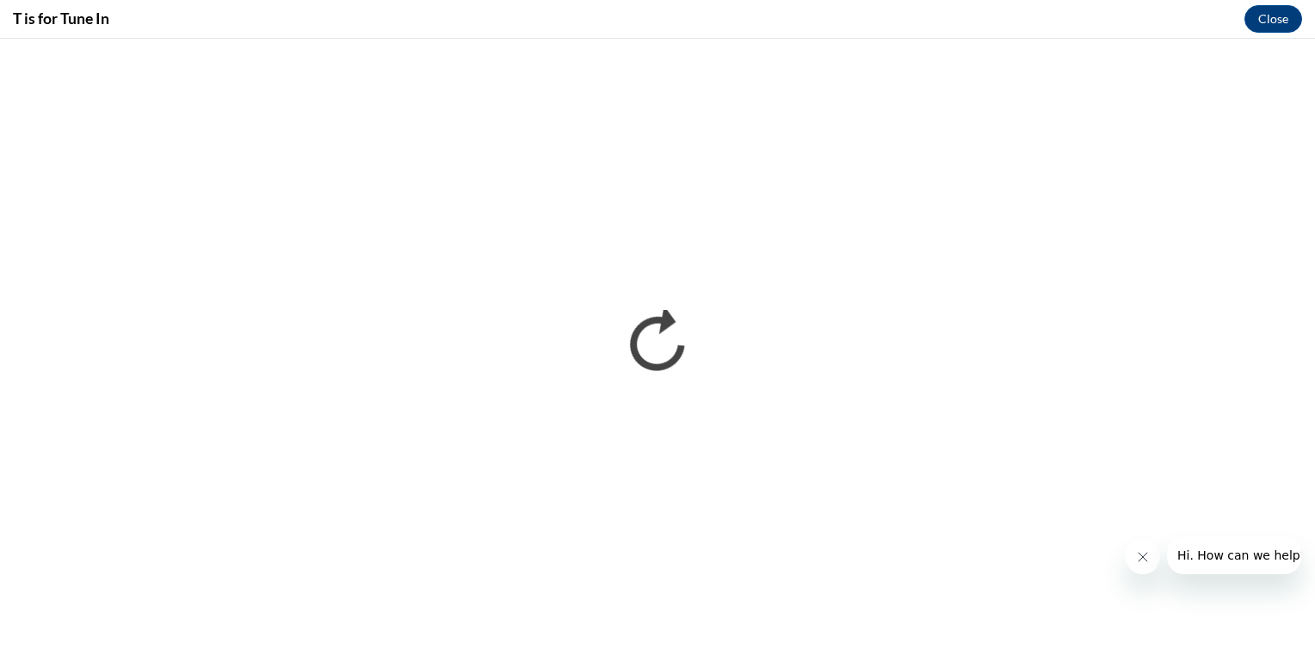
scroll to position [0, 0]
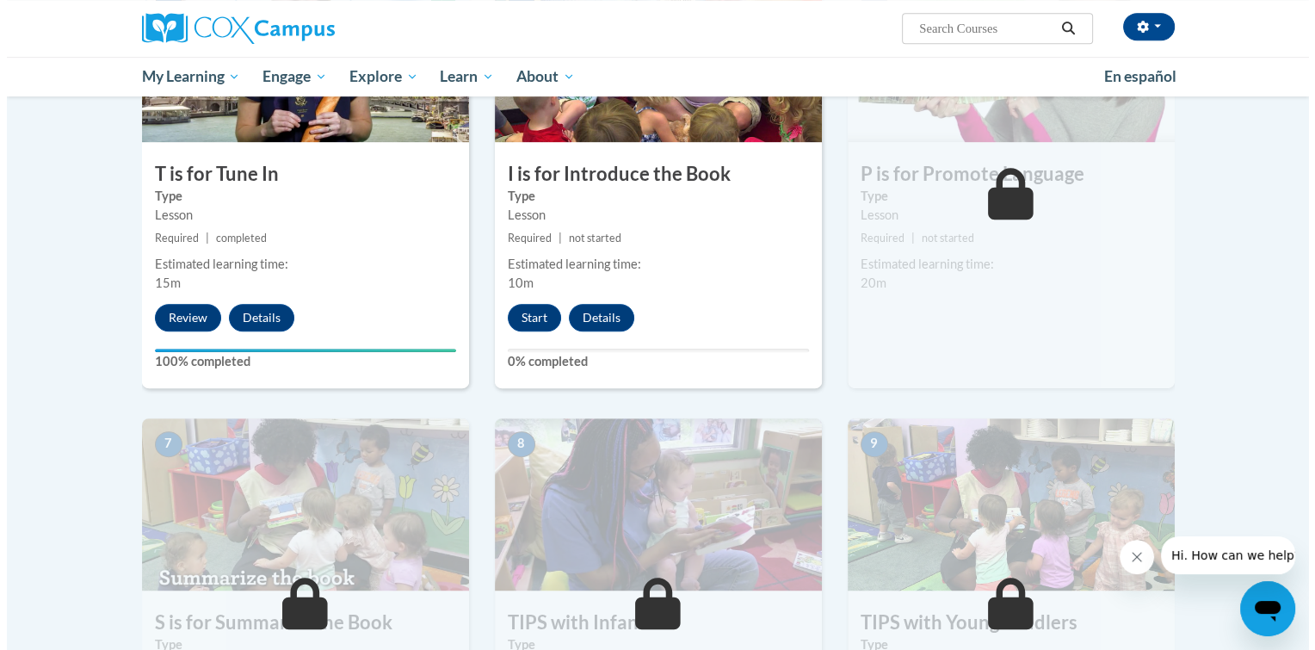
scroll to position [951, 0]
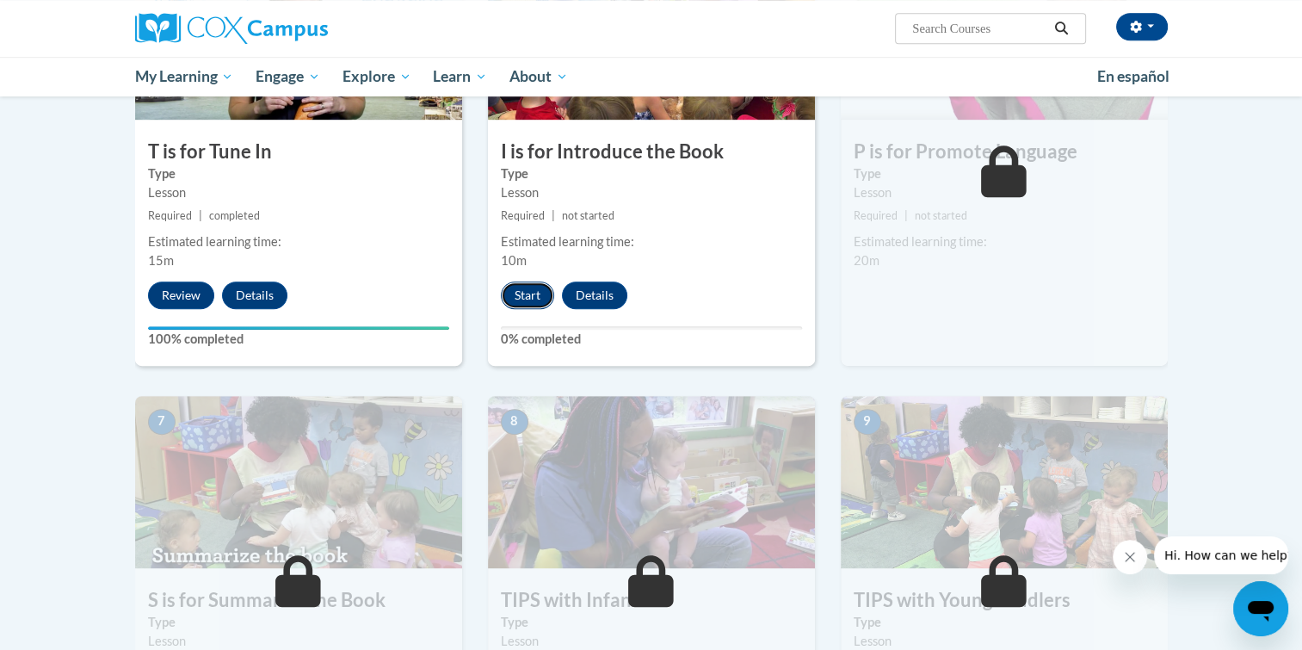
click at [536, 289] on button "Start" at bounding box center [527, 295] width 53 height 28
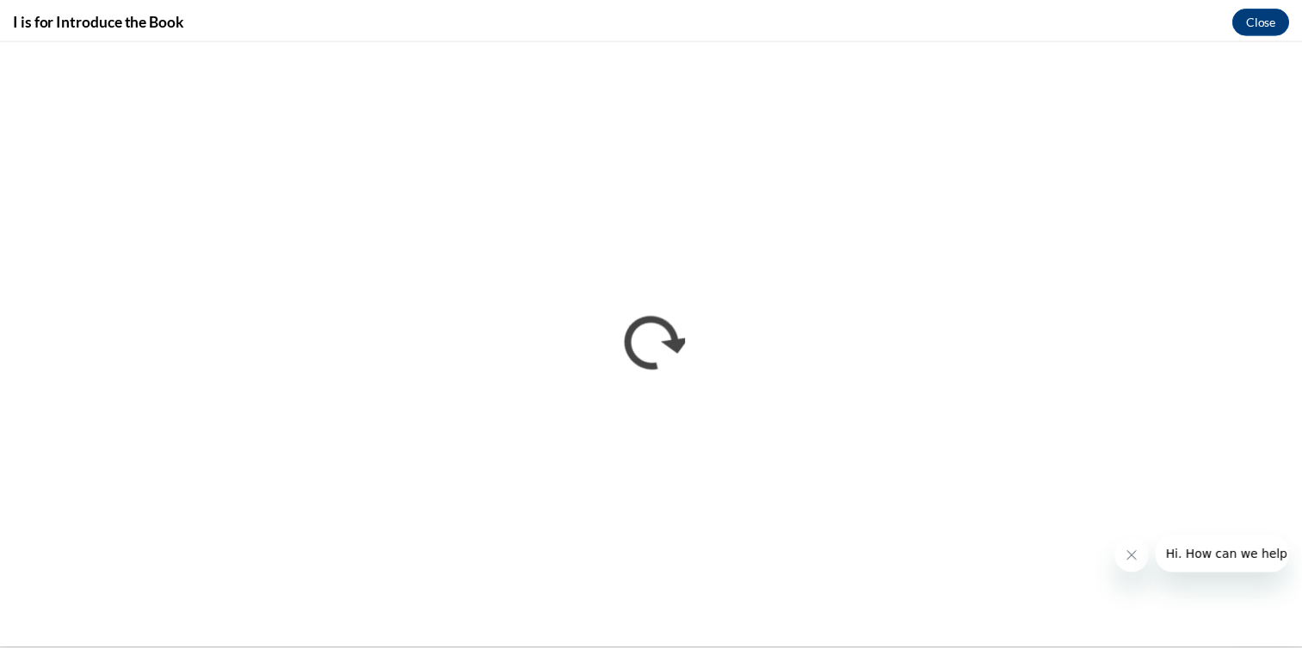
scroll to position [0, 0]
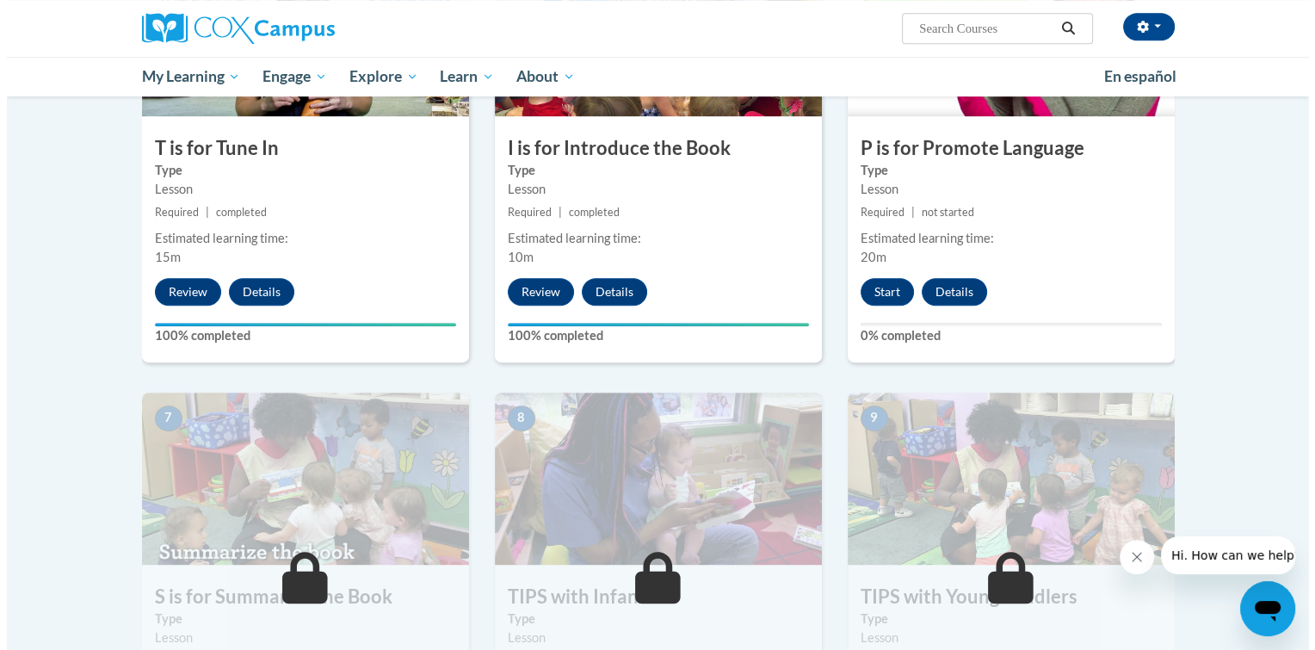
scroll to position [942, 0]
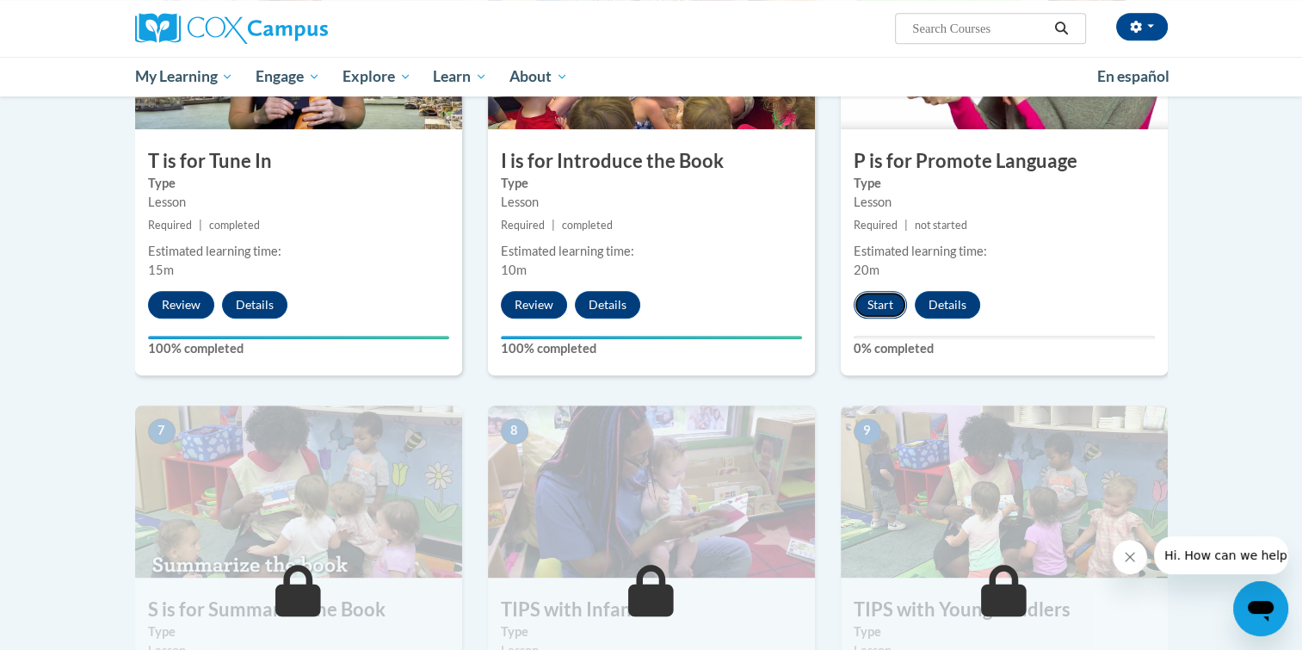
click at [878, 304] on button "Start" at bounding box center [880, 305] width 53 height 28
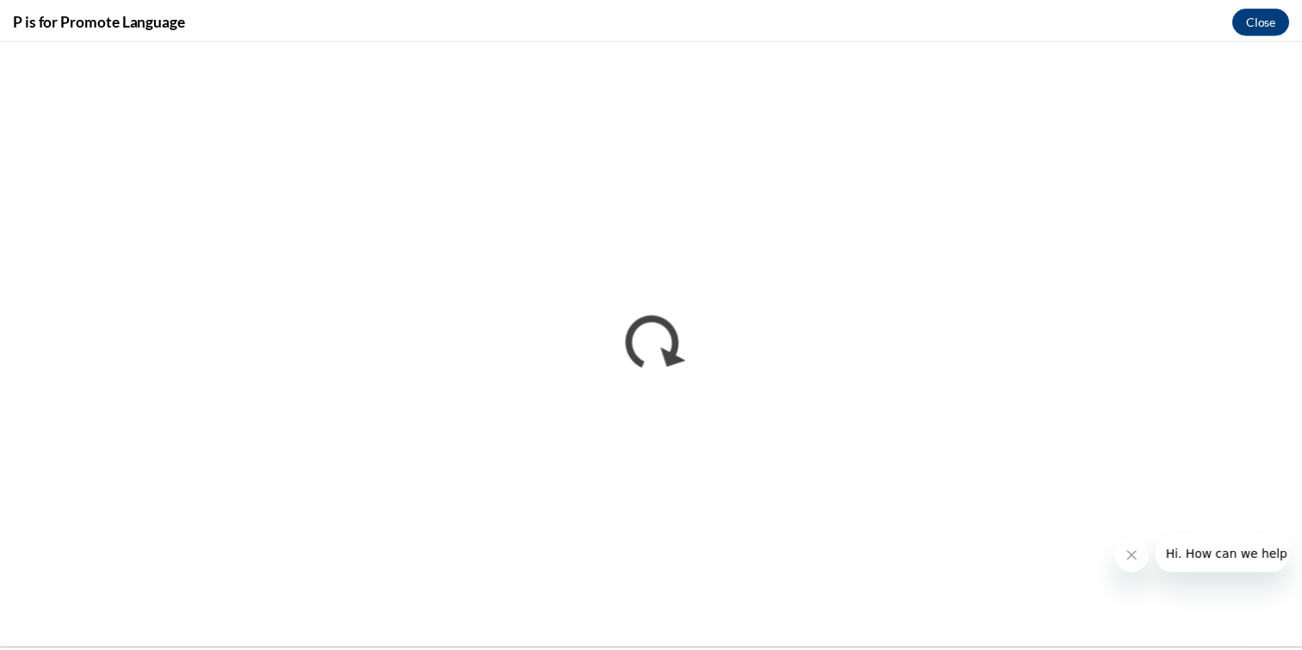
scroll to position [0, 0]
